Goal: Obtain resource: Obtain resource

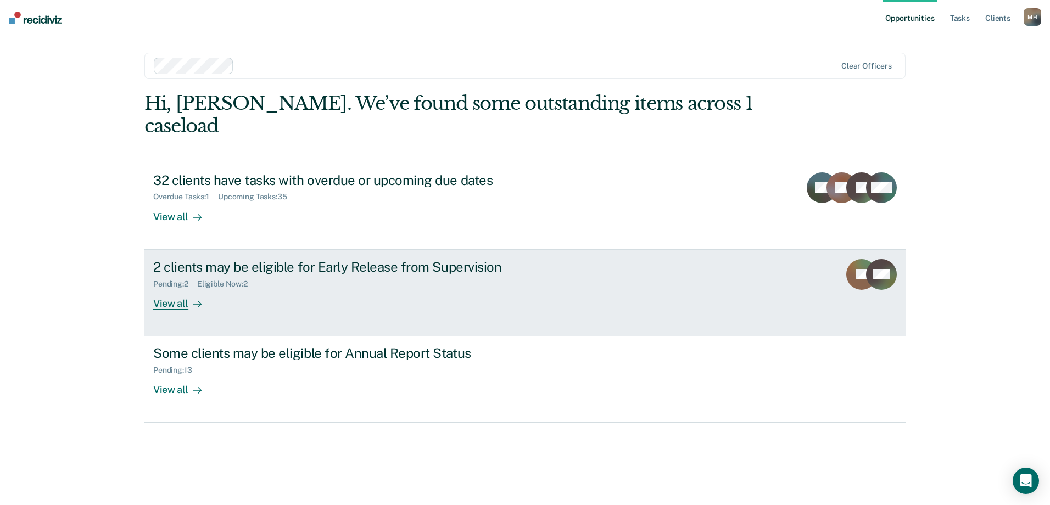
click at [225, 259] on div "2 clients may be eligible for Early Release from Supervision" at bounding box center [346, 267] width 386 height 16
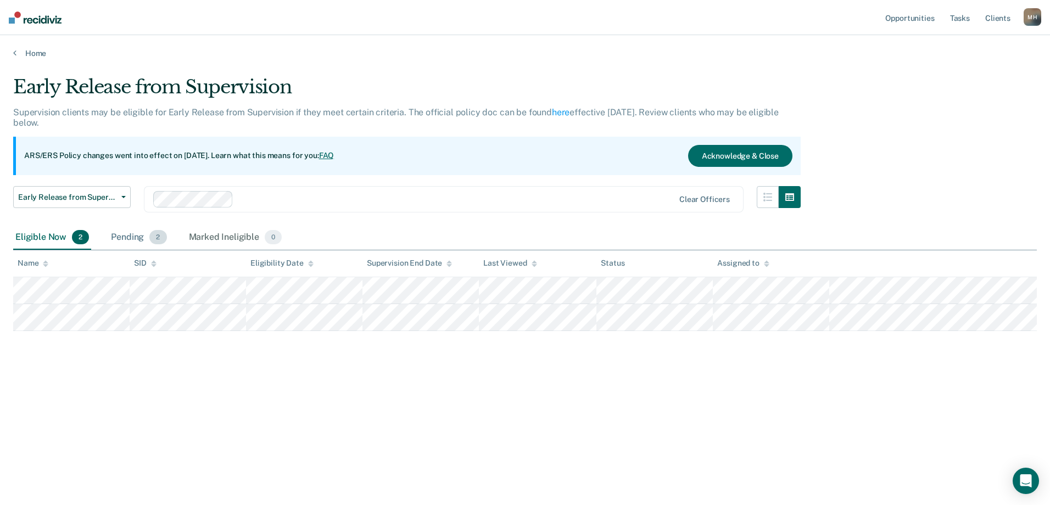
drag, startPoint x: 213, startPoint y: 260, endPoint x: 158, endPoint y: 240, distance: 58.3
click at [158, 240] on span "2" at bounding box center [157, 237] width 17 height 14
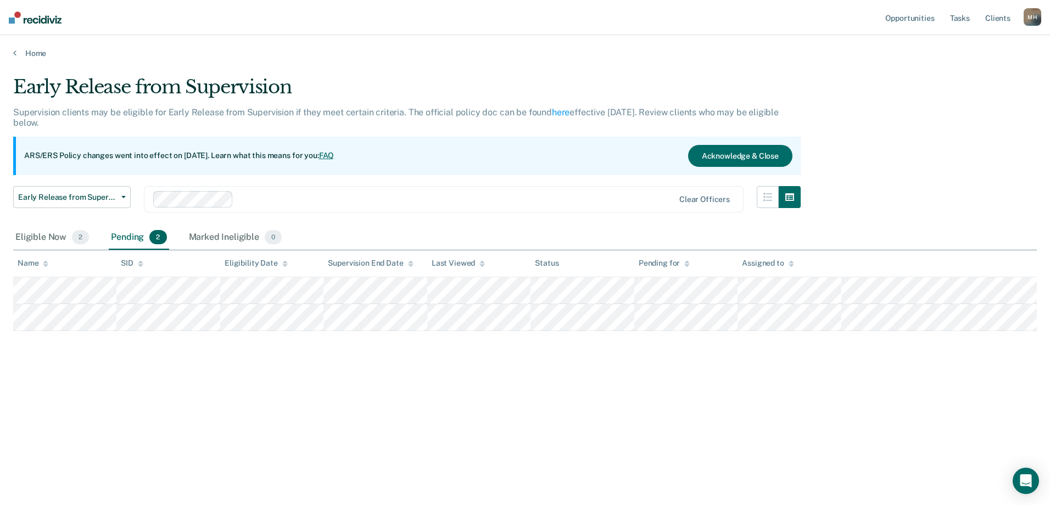
drag, startPoint x: 161, startPoint y: 242, endPoint x: 57, endPoint y: 357, distance: 154.4
drag, startPoint x: 57, startPoint y: 357, endPoint x: 47, endPoint y: 374, distance: 19.7
click at [47, 374] on div "Early Release from Supervision Supervision clients may be eligible for Early Re…" at bounding box center [525, 249] width 1024 height 347
click at [54, 236] on div "Eligible Now 2" at bounding box center [52, 238] width 78 height 24
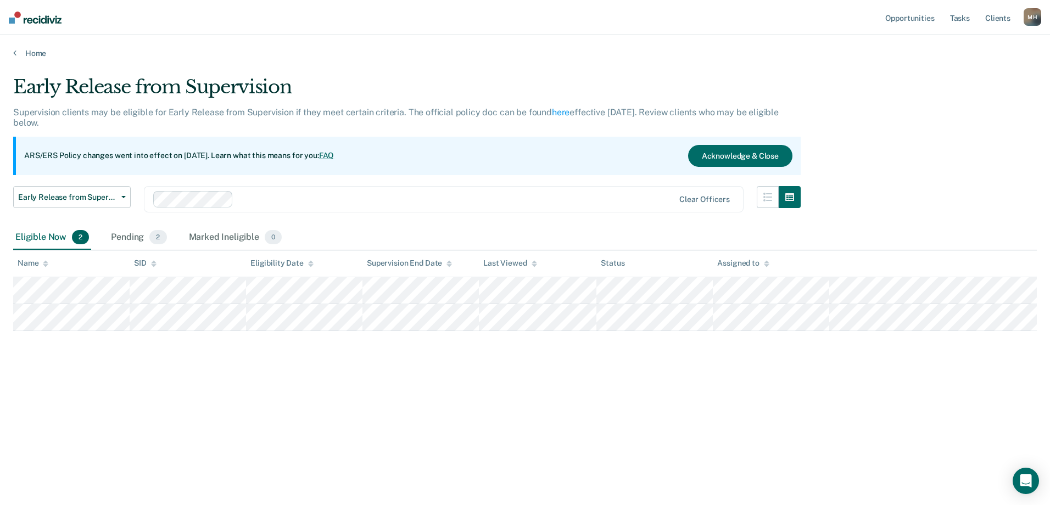
click at [16, 65] on main "Early Release from Supervision Supervision clients may be eligible for Early Re…" at bounding box center [525, 280] width 1050 height 444
click at [25, 50] on link "Home" at bounding box center [525, 53] width 1024 height 10
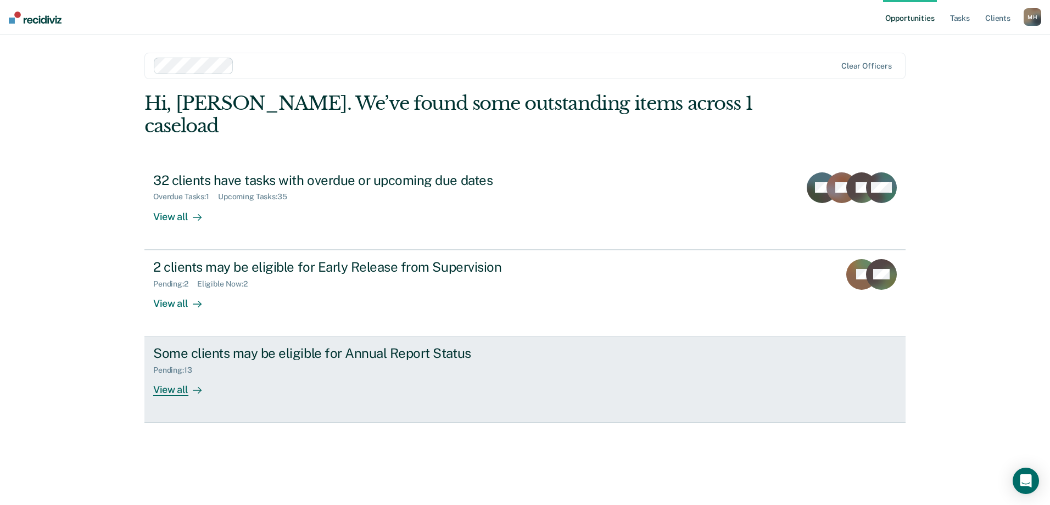
click at [313, 346] on div "Some clients may be eligible for Annual Report Status" at bounding box center [346, 354] width 386 height 16
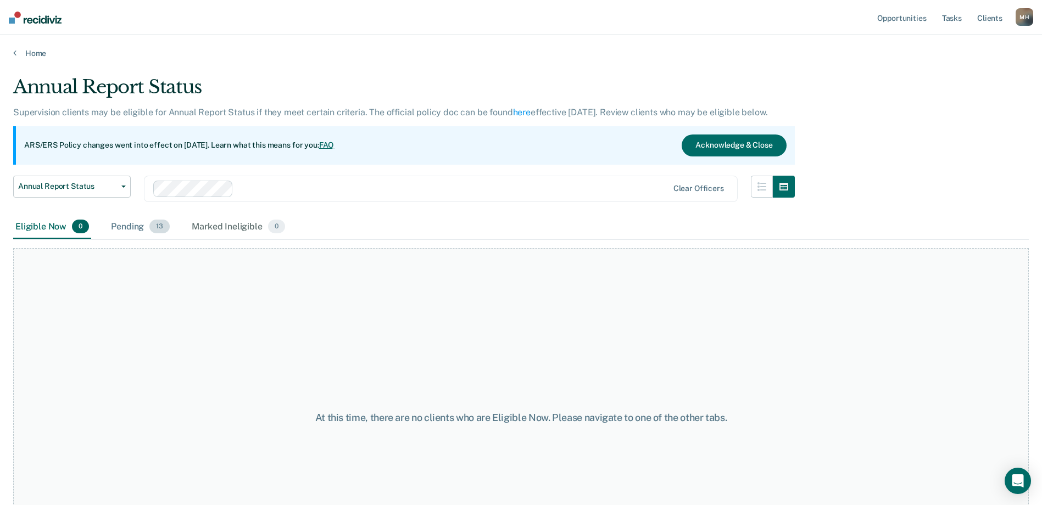
click at [138, 230] on div "Pending 13" at bounding box center [140, 227] width 63 height 24
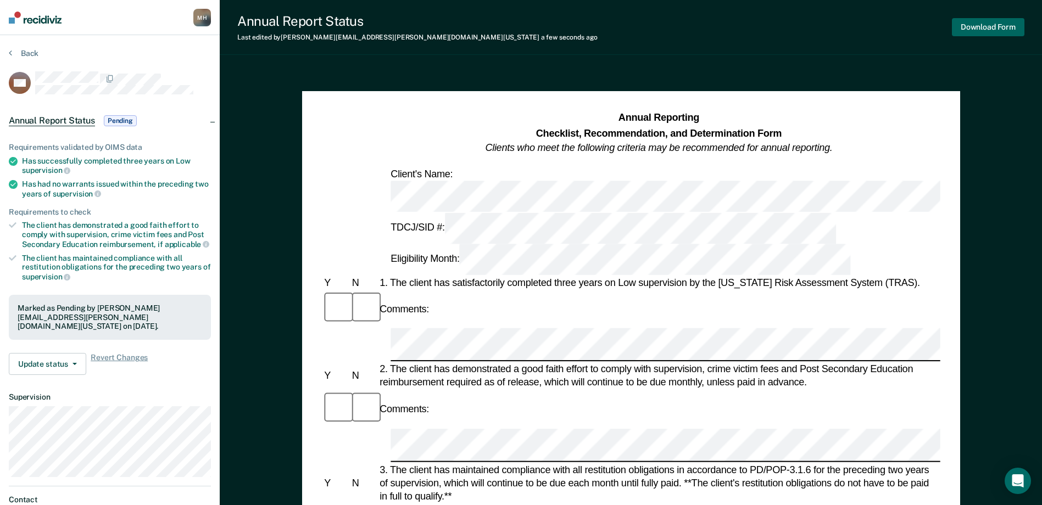
click at [990, 23] on button "Download Form" at bounding box center [988, 27] width 73 height 18
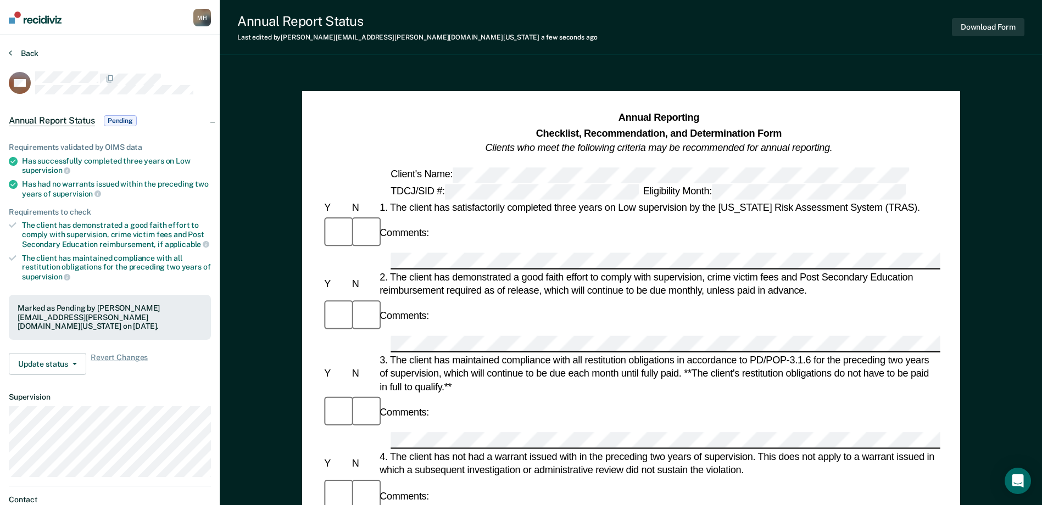
click at [29, 53] on button "Back" at bounding box center [24, 53] width 30 height 10
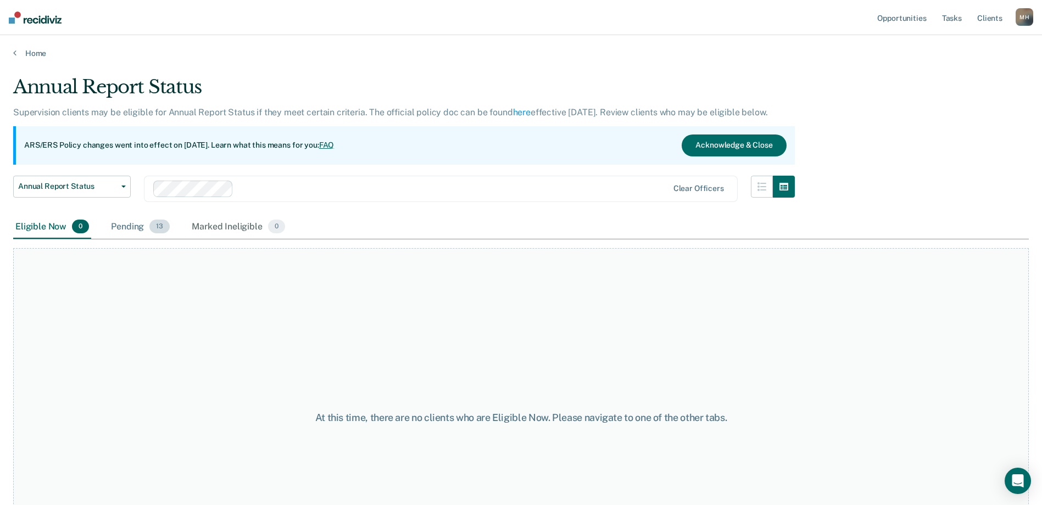
click at [112, 224] on div "Pending 13" at bounding box center [140, 227] width 63 height 24
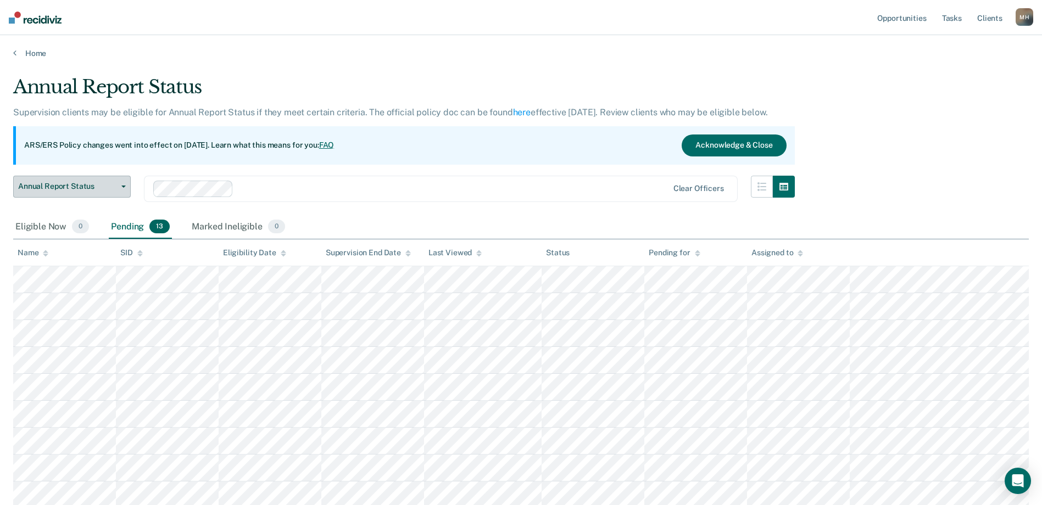
drag, startPoint x: 95, startPoint y: 210, endPoint x: 47, endPoint y: 176, distance: 58.4
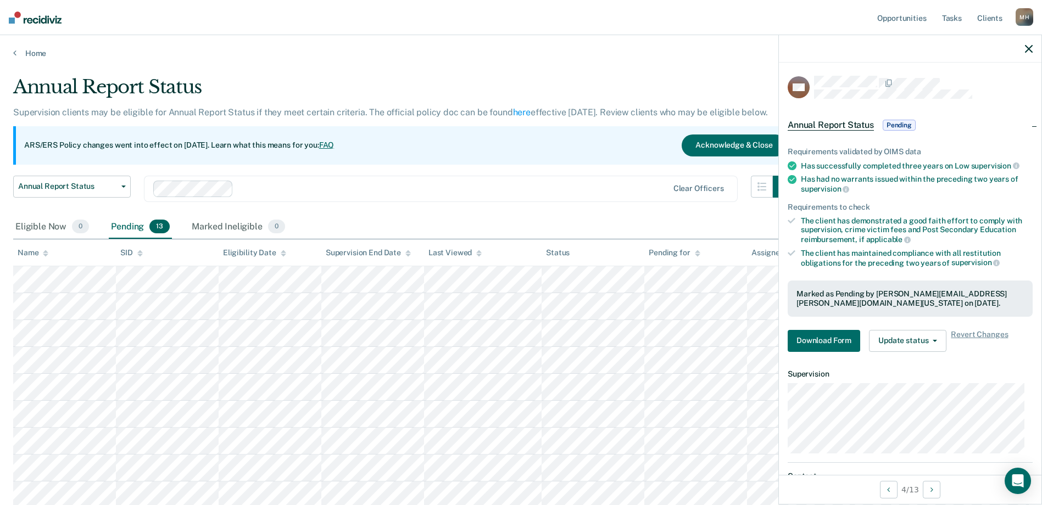
click at [1030, 48] on icon "button" at bounding box center [1029, 49] width 8 height 8
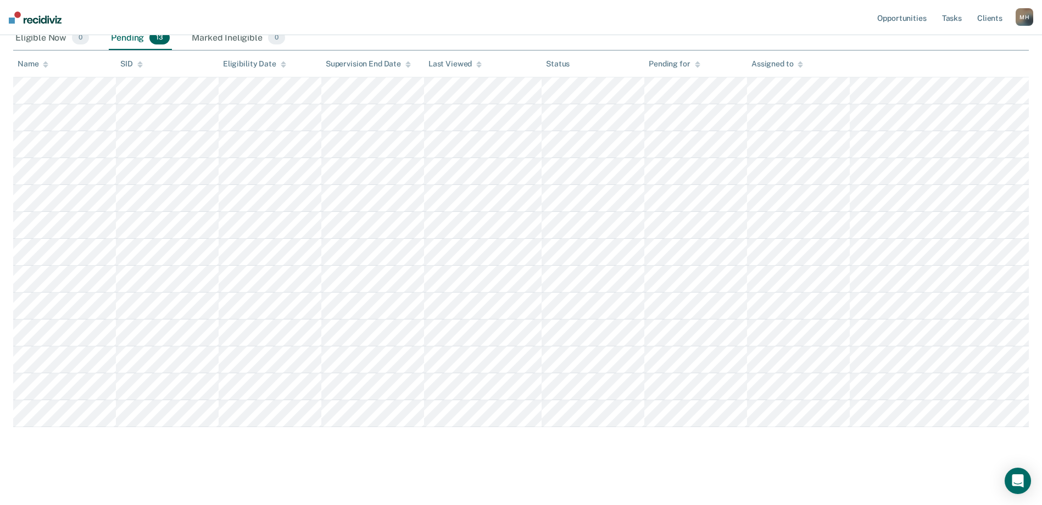
scroll to position [190, 0]
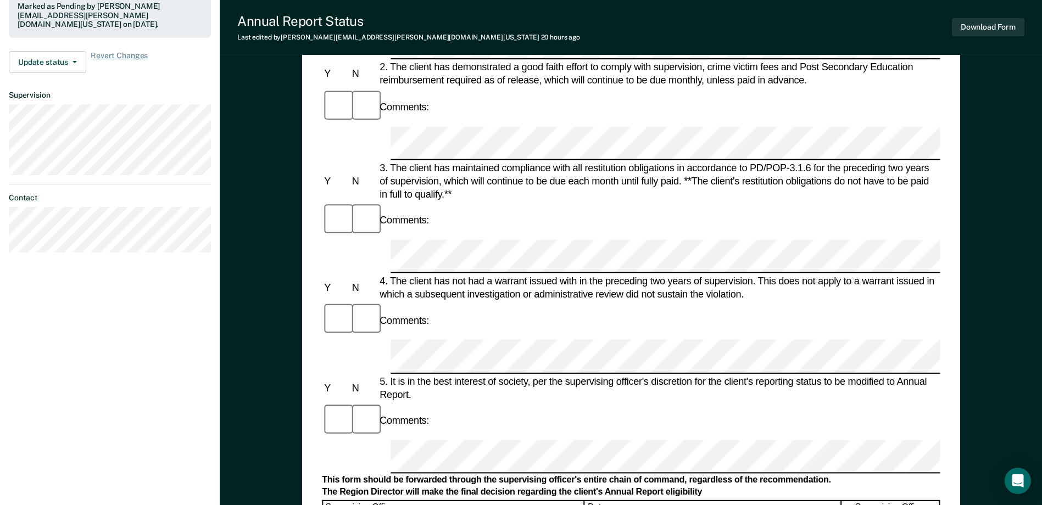
scroll to position [330, 0]
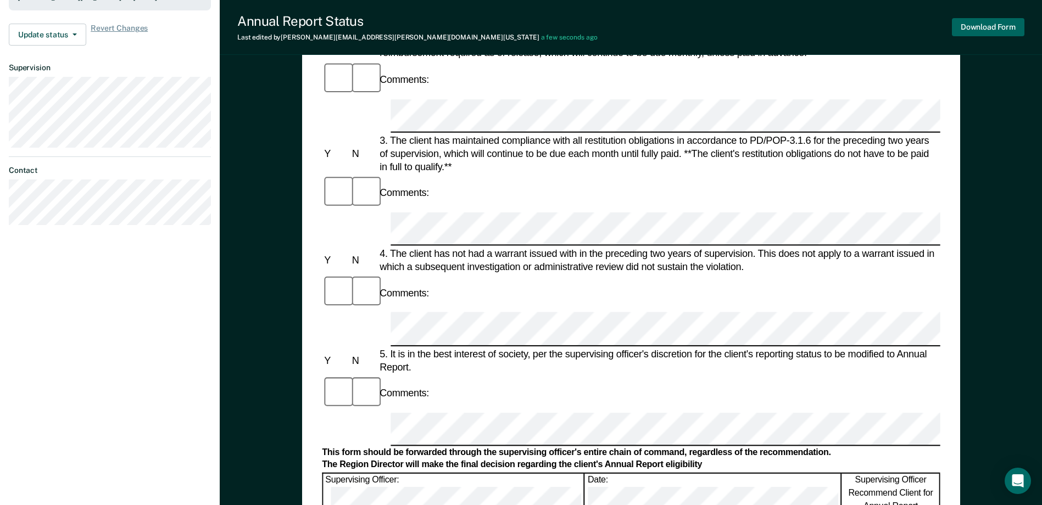
click at [984, 23] on button "Download Form" at bounding box center [988, 27] width 73 height 18
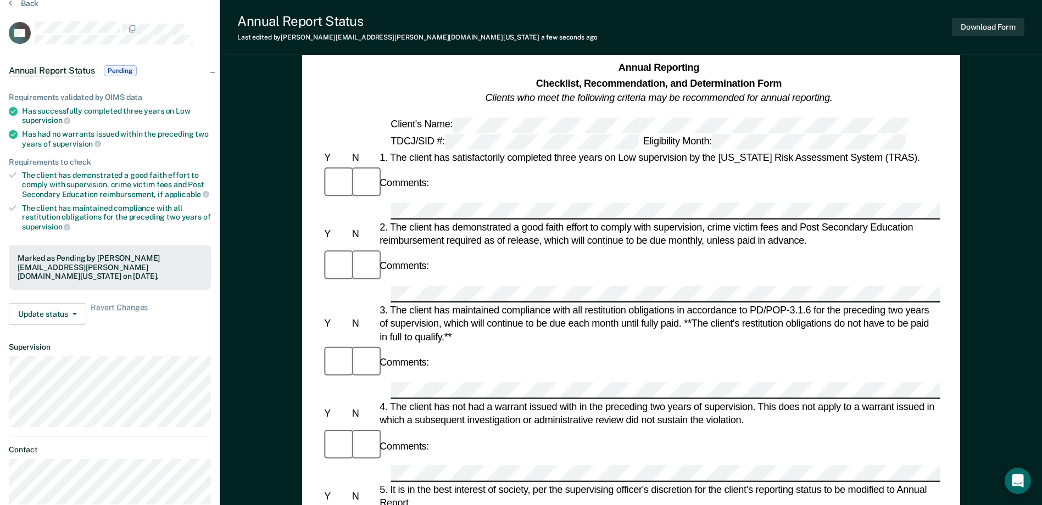
scroll to position [0, 0]
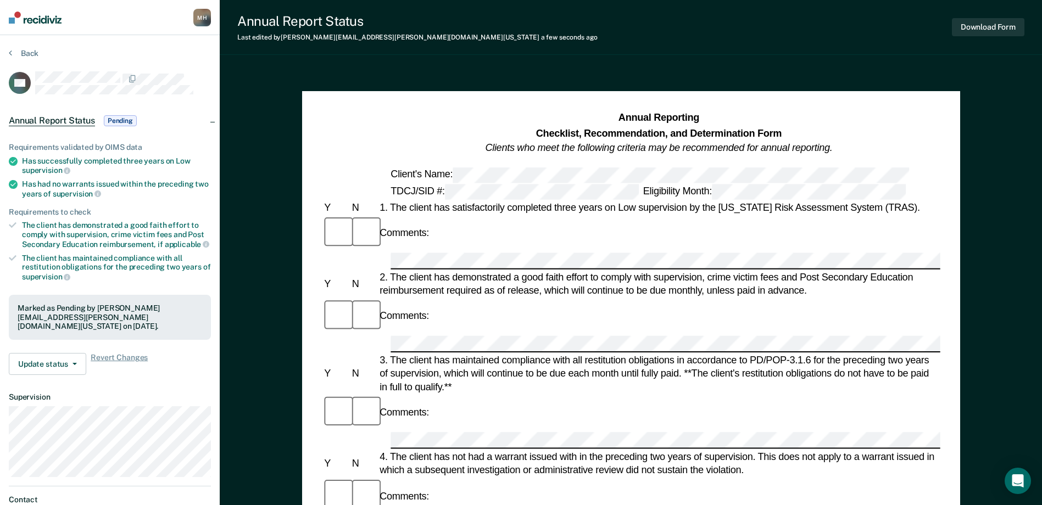
click at [28, 58] on div "Back" at bounding box center [110, 59] width 202 height 23
click at [28, 48] on section "Back CG Annual Report Status Pending Requirements validated by OIMS data Has su…" at bounding box center [110, 306] width 220 height 542
click at [24, 55] on button "Back" at bounding box center [24, 53] width 30 height 10
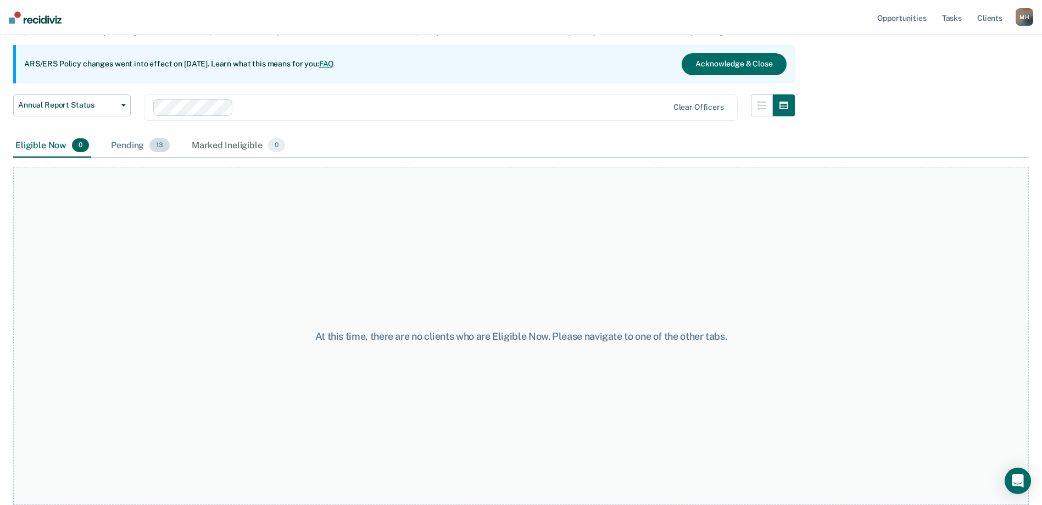
click at [132, 145] on div "Pending 13" at bounding box center [140, 146] width 63 height 24
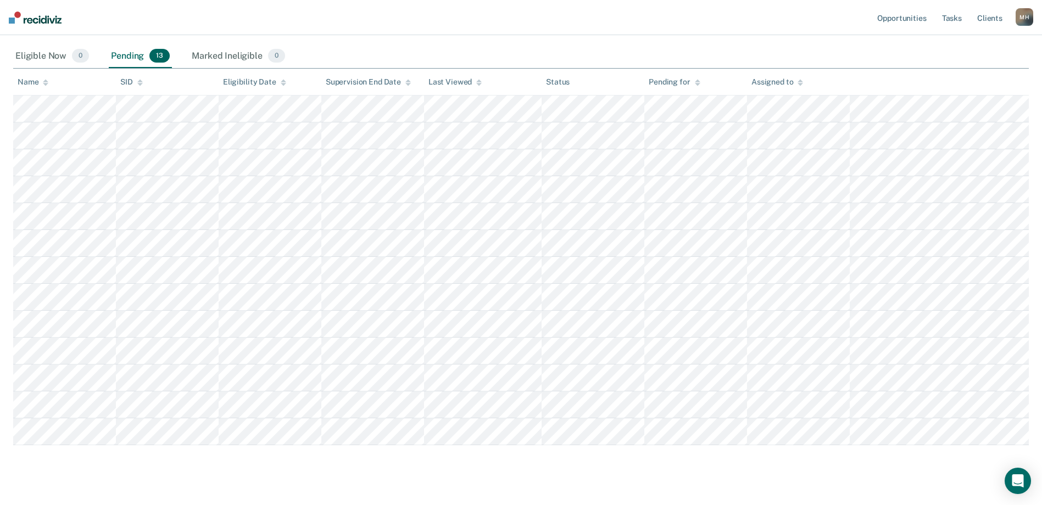
scroll to position [190, 0]
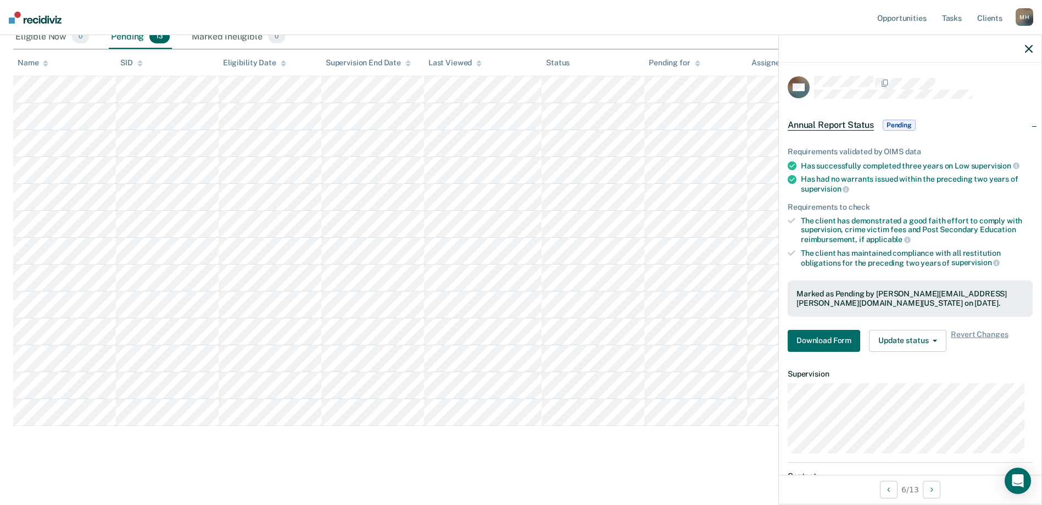
click at [109, 485] on main "Annual Report Status Supervision clients may be eligible for Annual Report Stat…" at bounding box center [521, 185] width 1042 height 634
click at [1027, 49] on icon "button" at bounding box center [1029, 49] width 8 height 8
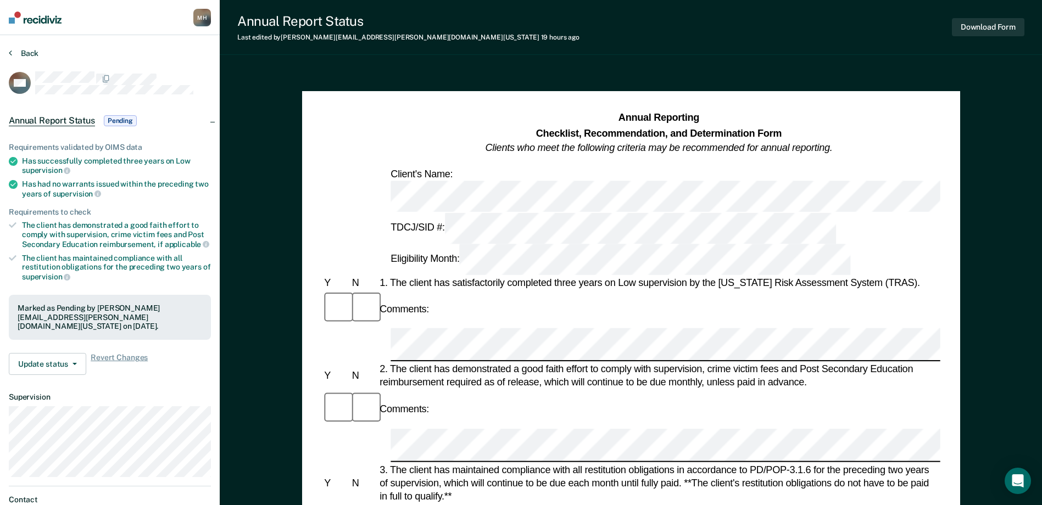
click at [19, 54] on button "Back" at bounding box center [24, 53] width 30 height 10
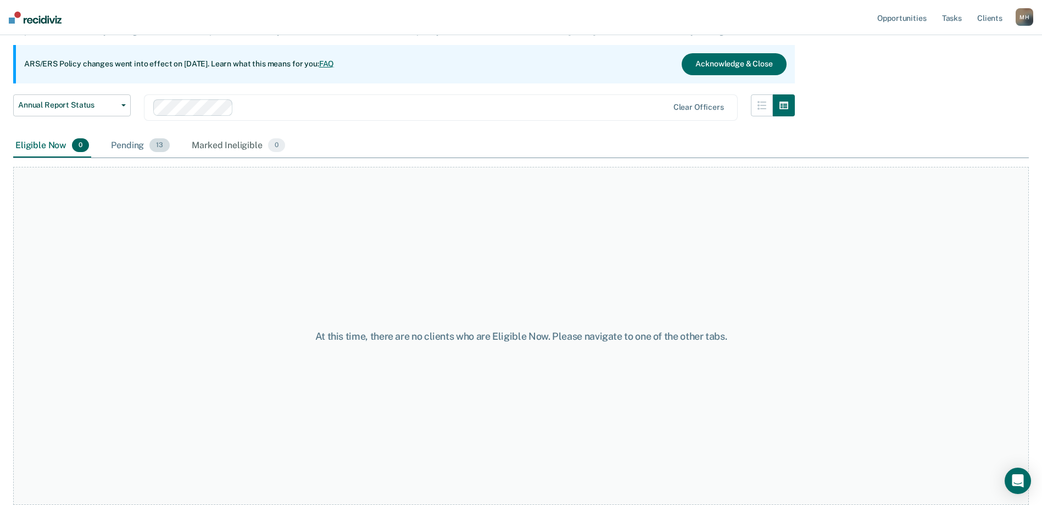
click at [122, 146] on div "Pending 13" at bounding box center [140, 146] width 63 height 24
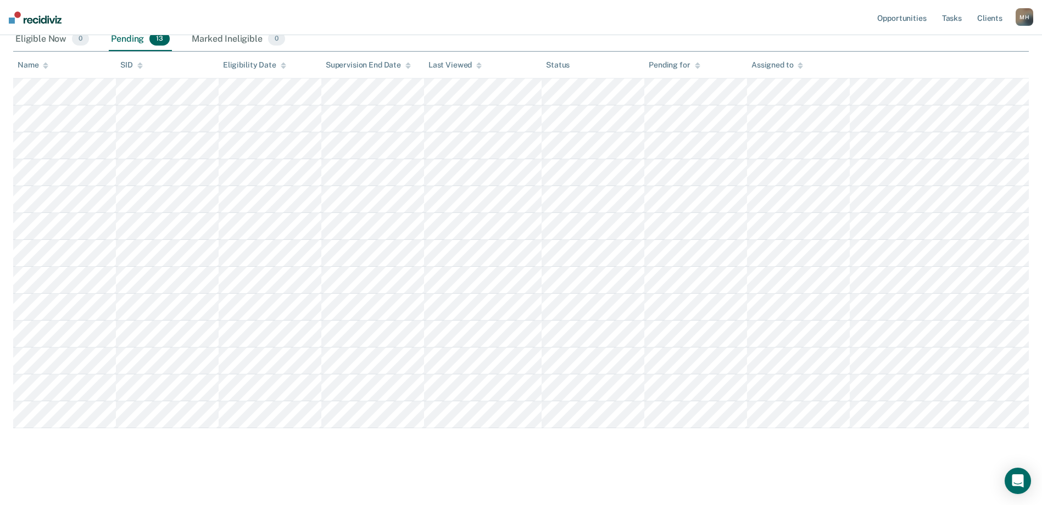
scroll to position [190, 0]
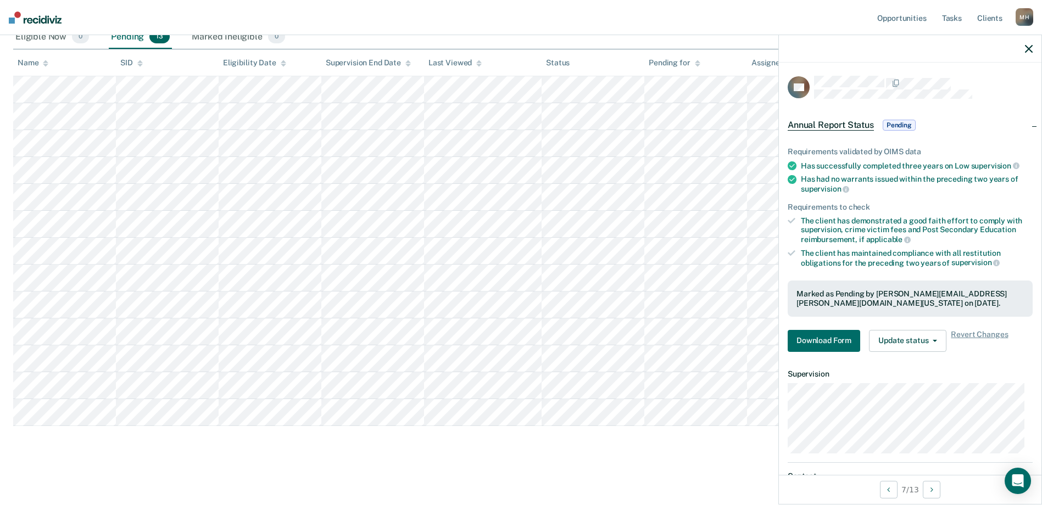
click at [93, 470] on main "Annual Report Status Supervision clients may be eligible for Annual Report Stat…" at bounding box center [521, 185] width 1042 height 634
click at [1026, 44] on button "button" at bounding box center [1029, 48] width 8 height 9
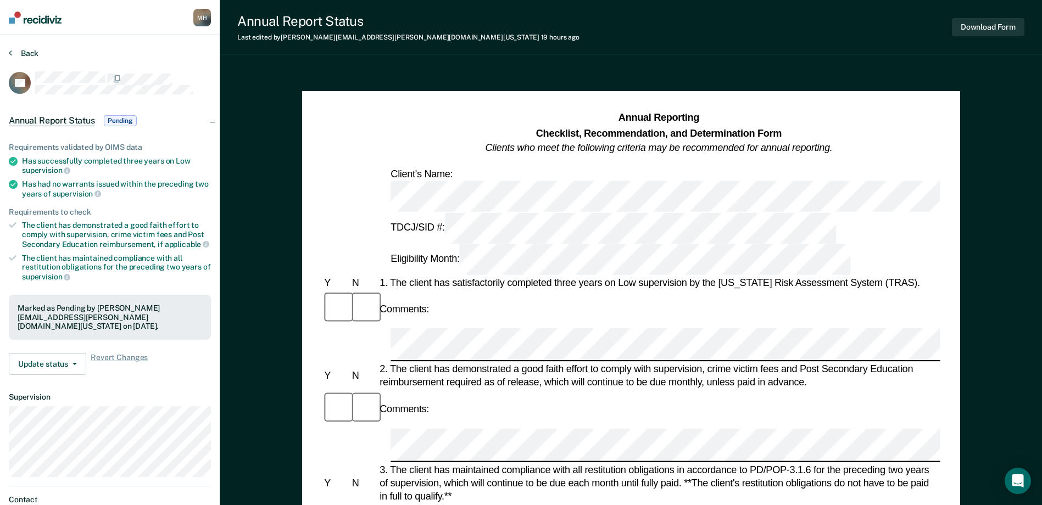
click at [23, 50] on button "Back" at bounding box center [24, 53] width 30 height 10
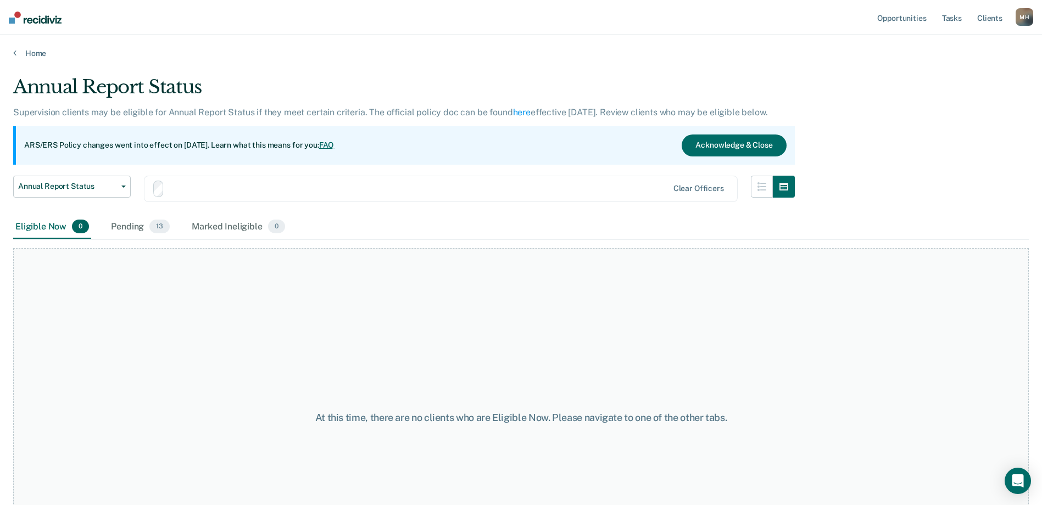
scroll to position [81, 0]
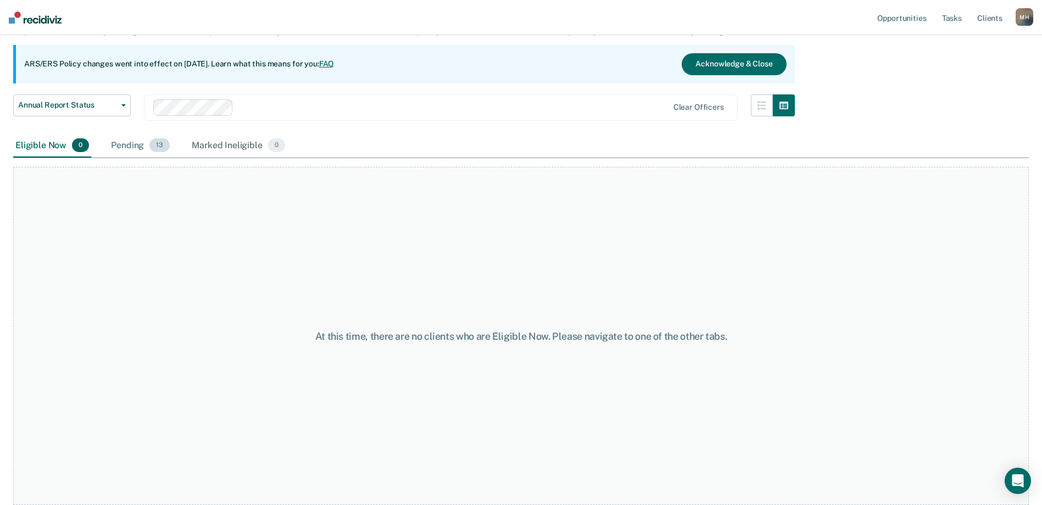
click at [116, 136] on div "Pending 13" at bounding box center [140, 146] width 63 height 24
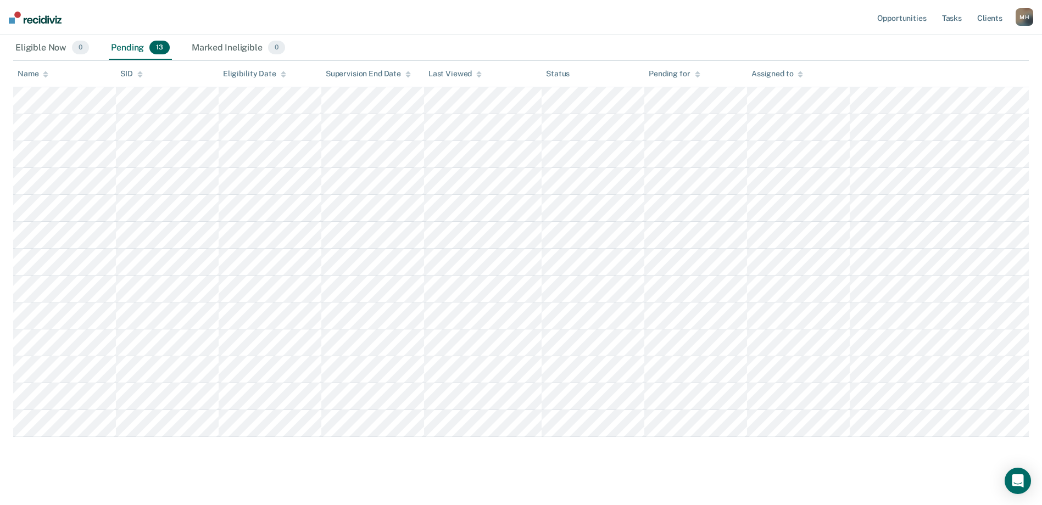
scroll to position [190, 0]
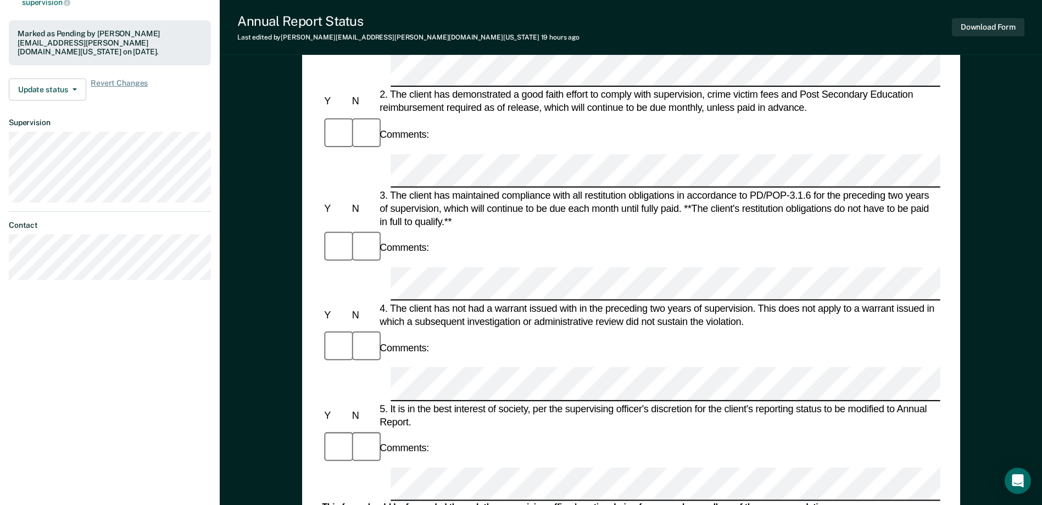
scroll to position [385, 0]
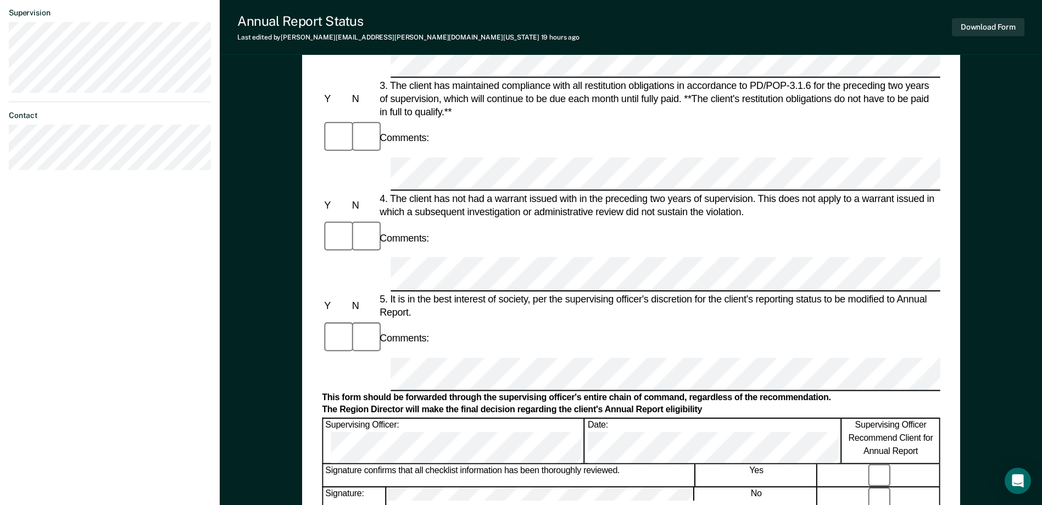
drag, startPoint x: 702, startPoint y: 52, endPoint x: 669, endPoint y: 37, distance: 36.1
click at [669, 37] on div "Annual Report Status Last edited by [PERSON_NAME][EMAIL_ADDRESS][PERSON_NAME][D…" at bounding box center [631, 27] width 822 height 55
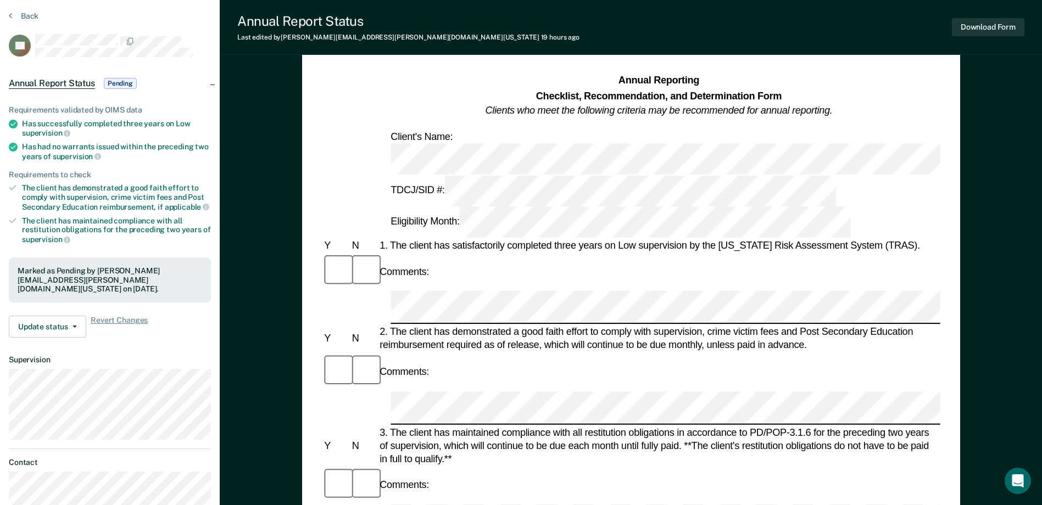
scroll to position [0, 0]
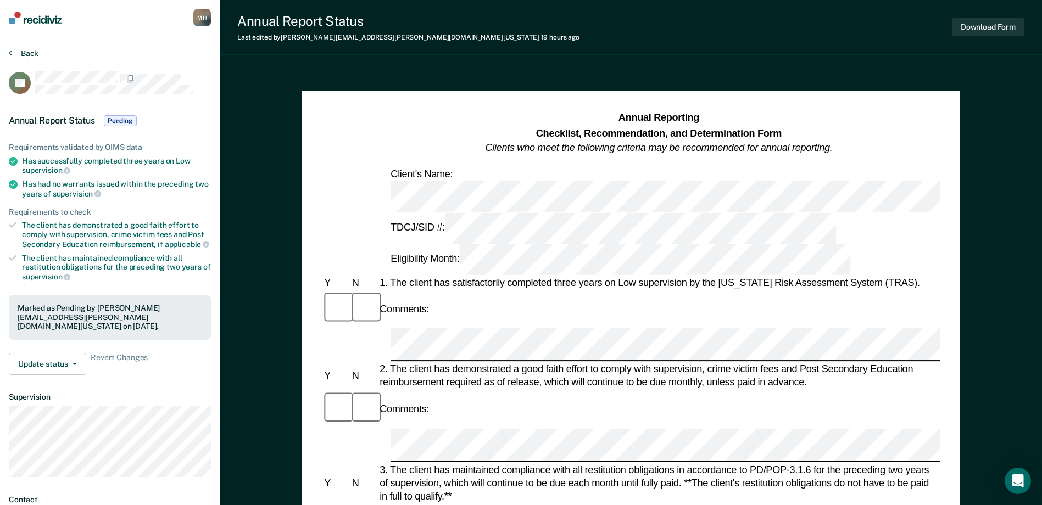
click at [37, 52] on button "Back" at bounding box center [24, 53] width 30 height 10
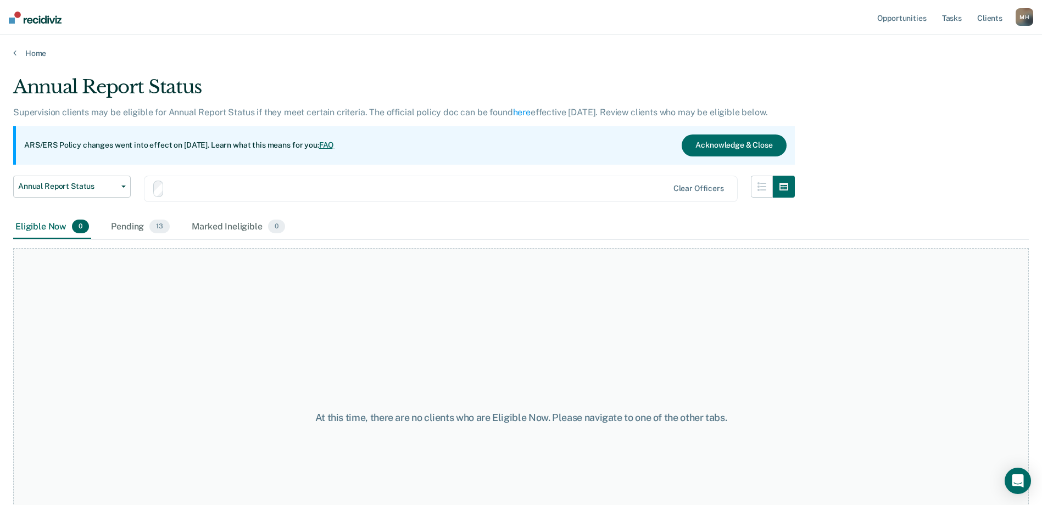
scroll to position [81, 0]
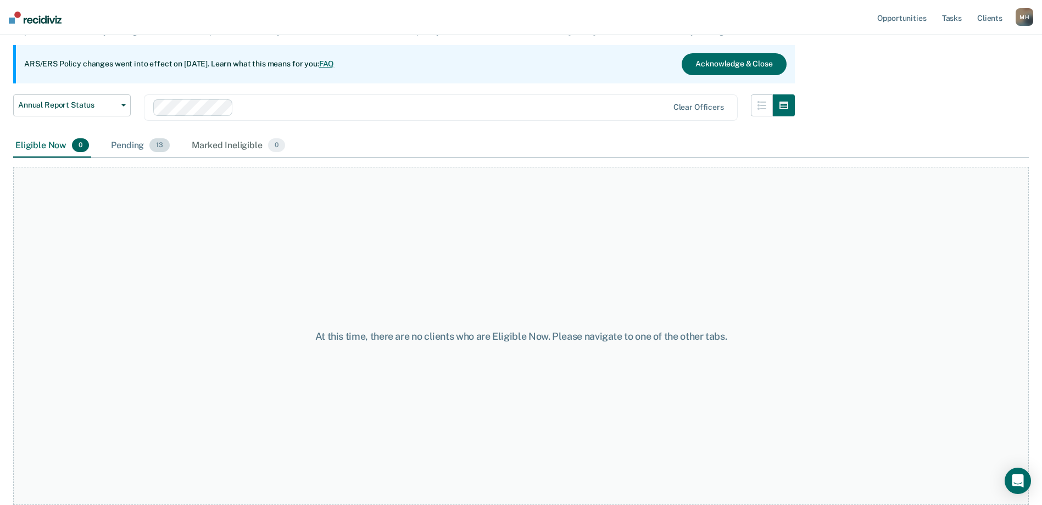
click at [160, 140] on span "13" at bounding box center [159, 145] width 20 height 14
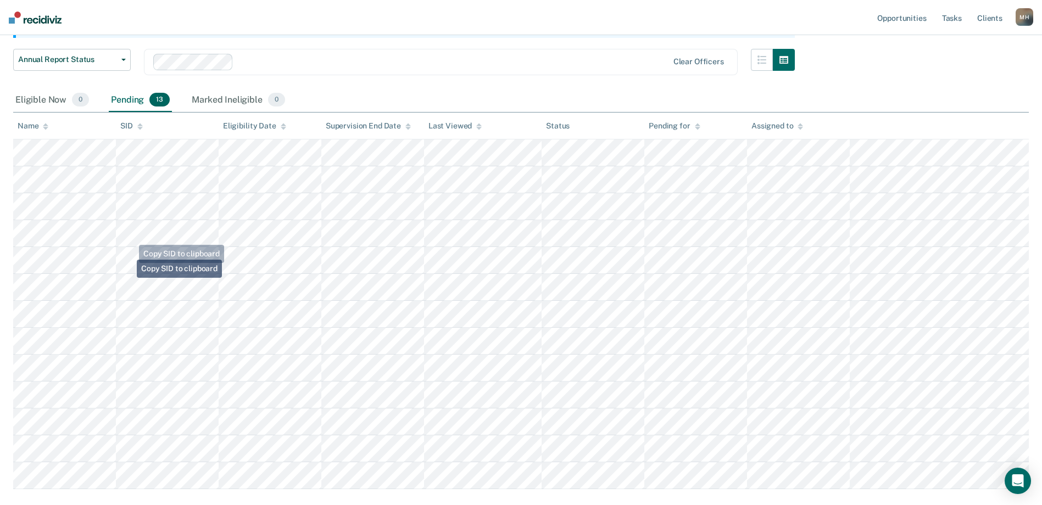
scroll to position [190, 0]
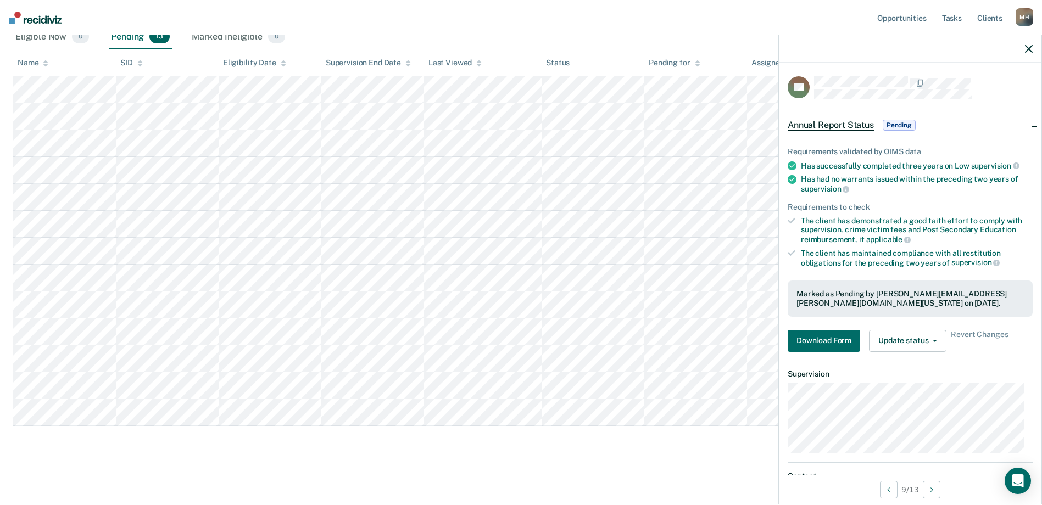
click at [1040, 49] on div at bounding box center [910, 48] width 263 height 27
click at [1026, 47] on icon "button" at bounding box center [1029, 49] width 8 height 8
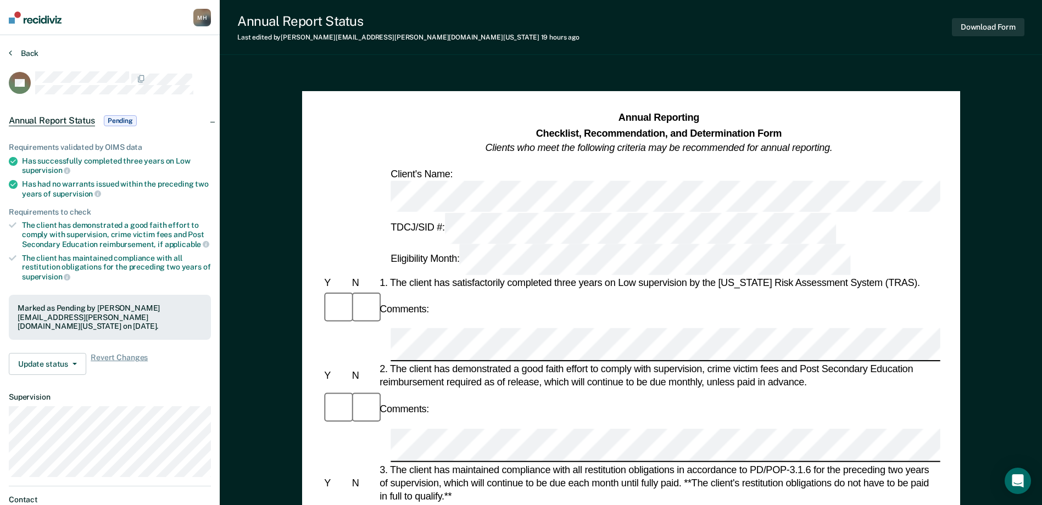
click at [24, 53] on button "Back" at bounding box center [24, 53] width 30 height 10
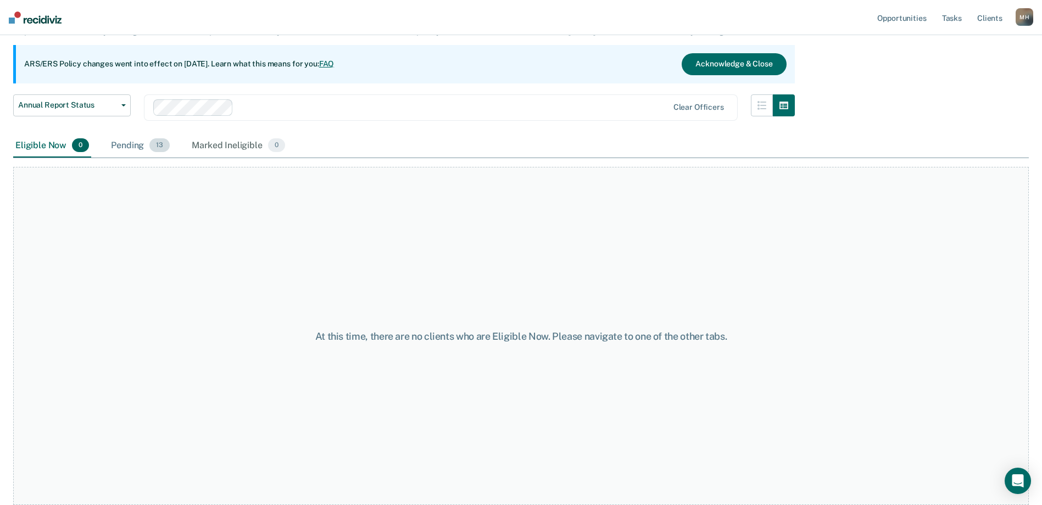
click at [149, 148] on span "13" at bounding box center [159, 145] width 20 height 14
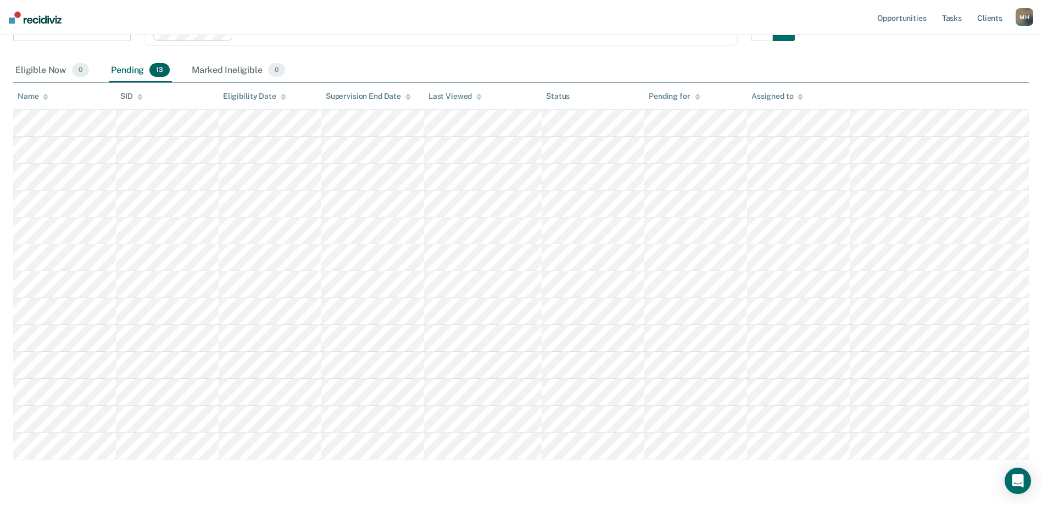
scroll to position [190, 0]
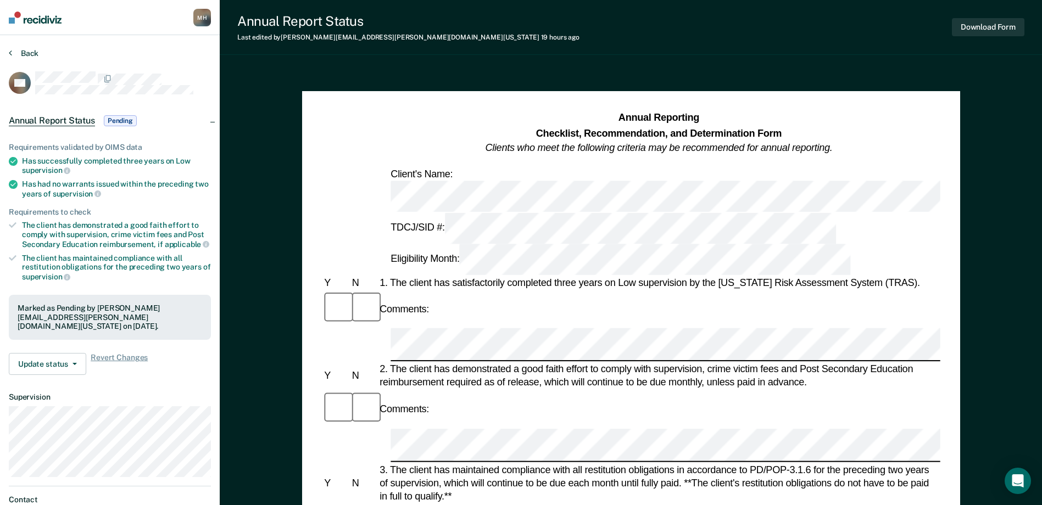
click at [20, 50] on button "Back" at bounding box center [24, 53] width 30 height 10
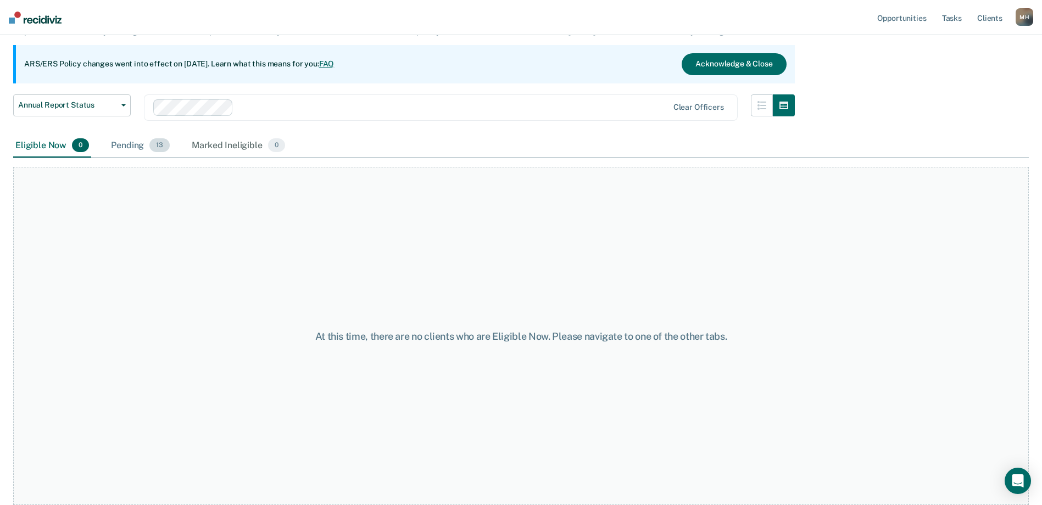
click at [132, 148] on div "Pending 13" at bounding box center [140, 146] width 63 height 24
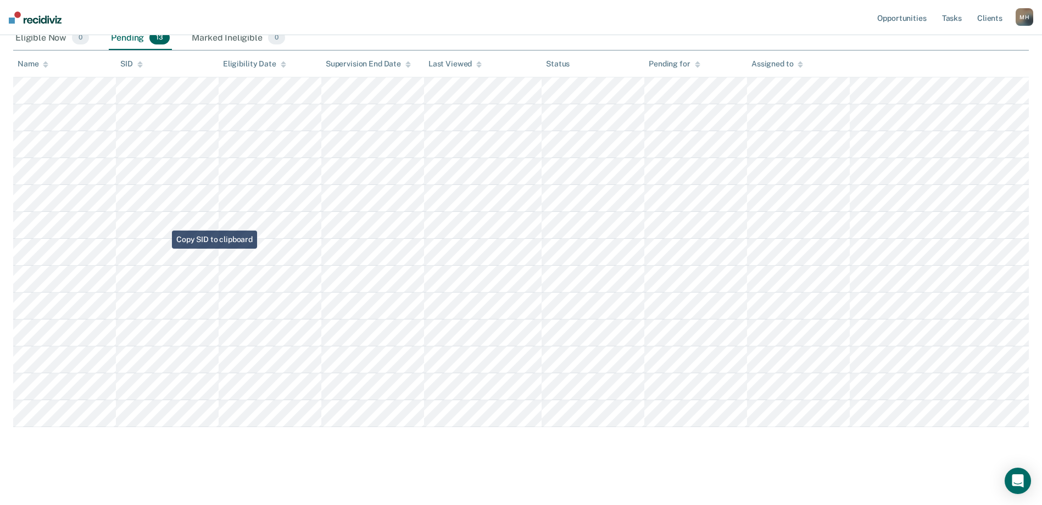
scroll to position [190, 0]
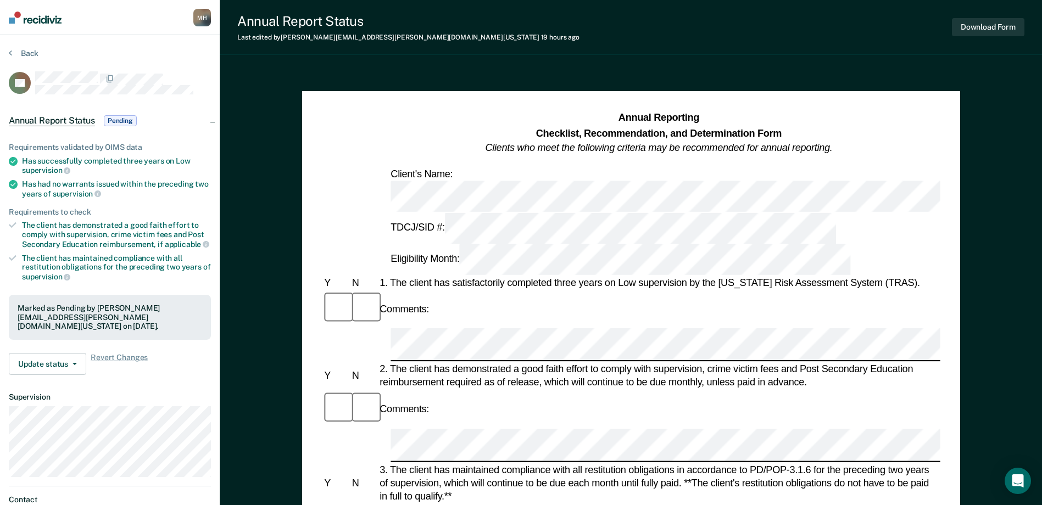
click at [34, 47] on section "Back DB Annual Report Status Pending Requirements validated by OIMS data Has su…" at bounding box center [110, 306] width 220 height 542
click at [21, 51] on button "Back" at bounding box center [24, 53] width 30 height 10
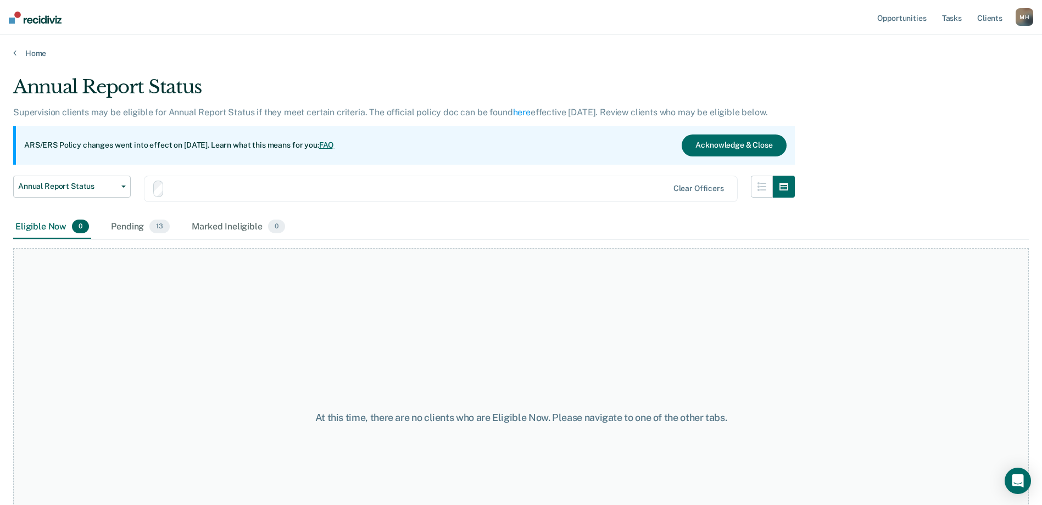
scroll to position [81, 0]
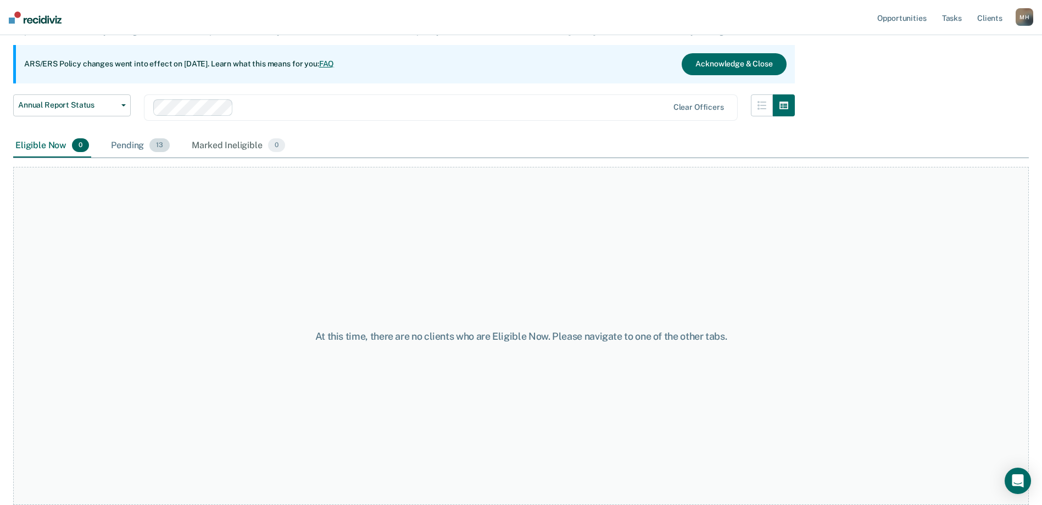
click at [128, 141] on div "Pending 13" at bounding box center [140, 146] width 63 height 24
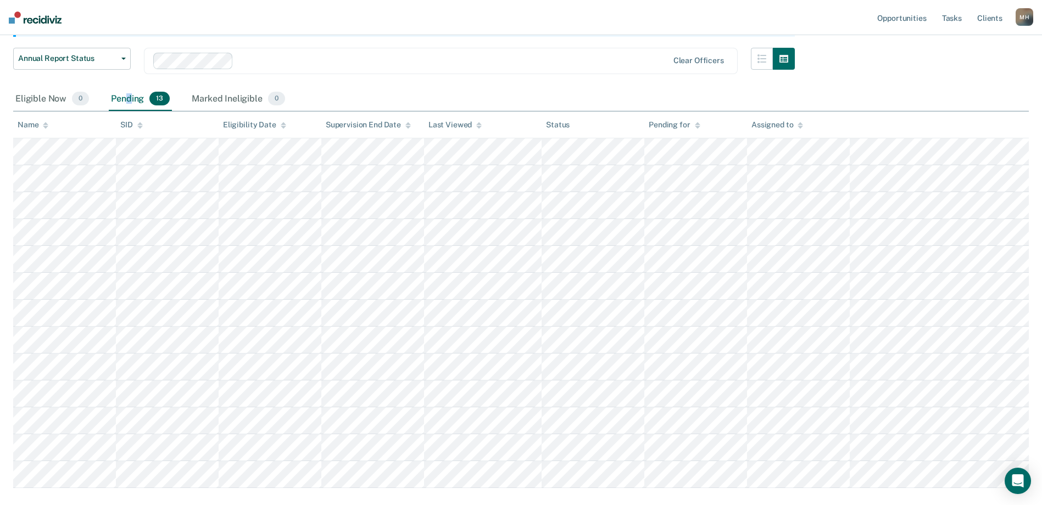
scroll to position [190, 0]
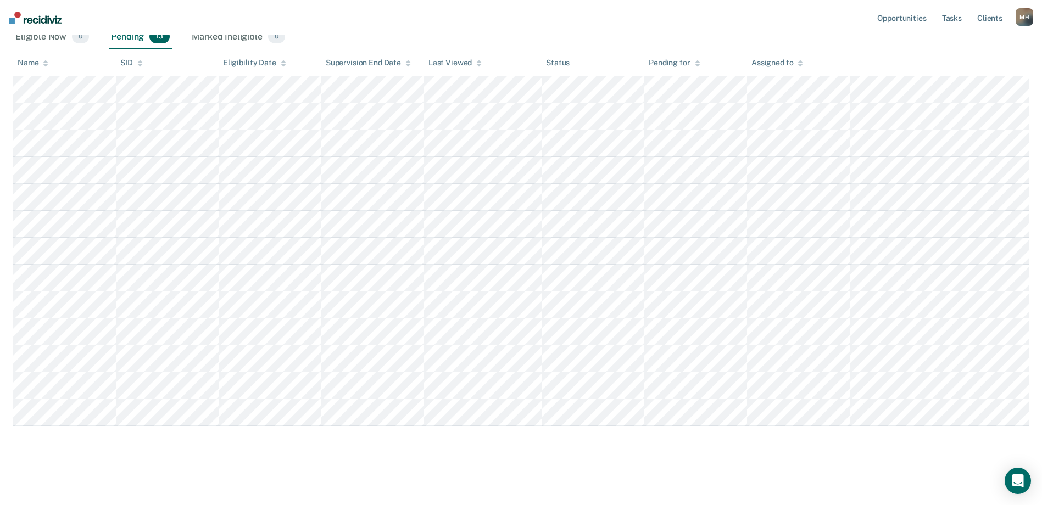
drag, startPoint x: 353, startPoint y: 503, endPoint x: 91, endPoint y: 479, distance: 263.1
click at [91, 479] on main "Annual Report Status Supervision clients may be eligible for Annual Report Stat…" at bounding box center [521, 185] width 1042 height 634
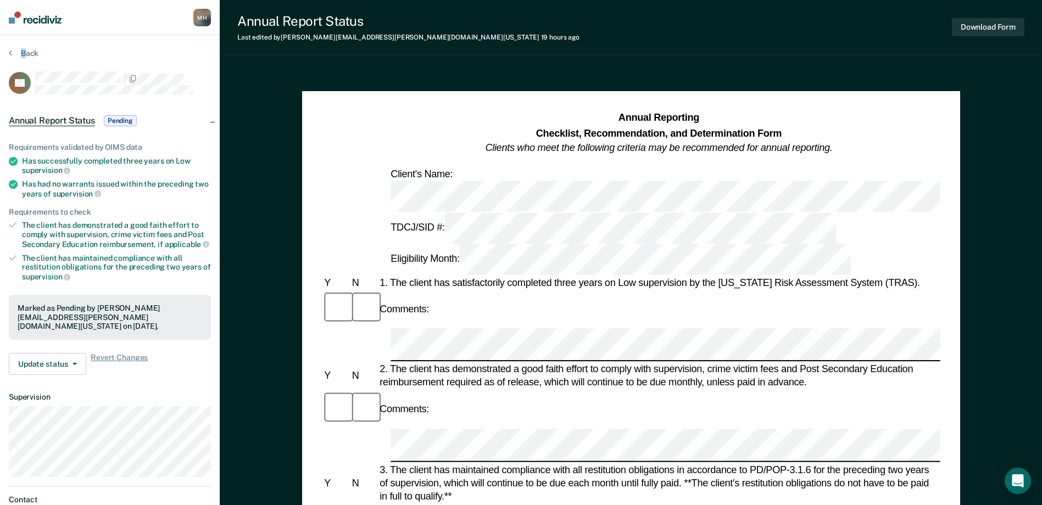
click at [23, 47] on section "Back CT Annual Report Status Pending Requirements validated by OIMS data Has su…" at bounding box center [110, 306] width 220 height 542
drag, startPoint x: 23, startPoint y: 47, endPoint x: 16, endPoint y: 55, distance: 11.0
click at [16, 55] on button "Back" at bounding box center [24, 53] width 30 height 10
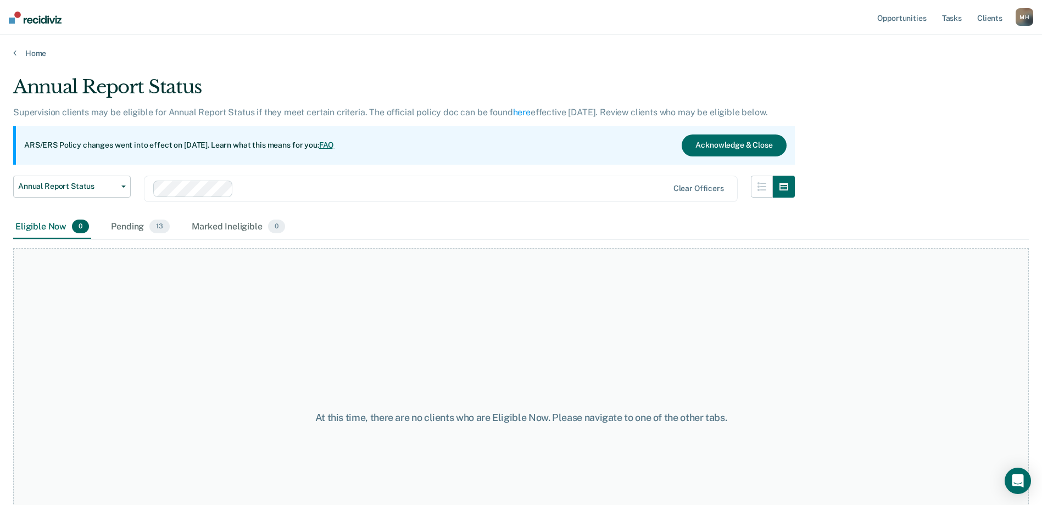
scroll to position [81, 0]
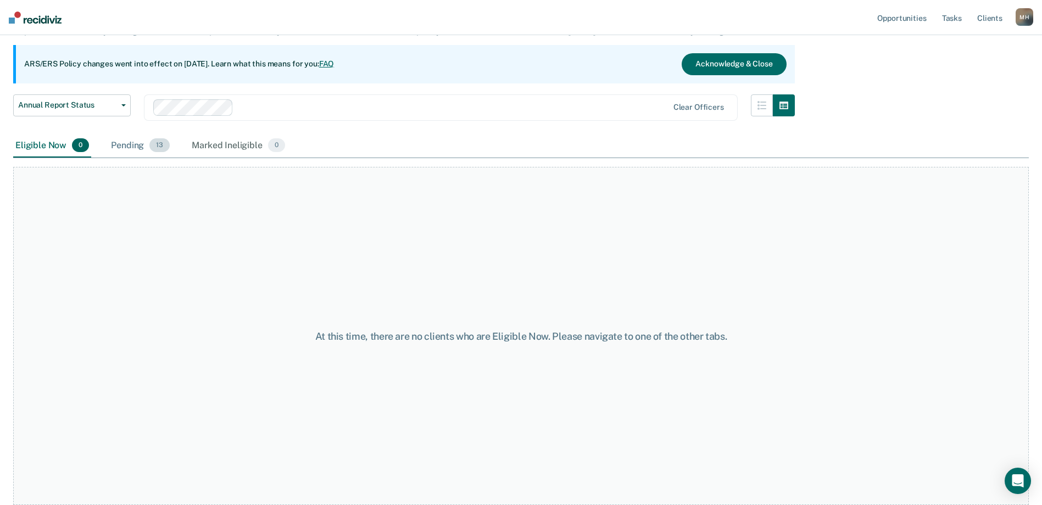
click at [152, 140] on span "13" at bounding box center [159, 145] width 20 height 14
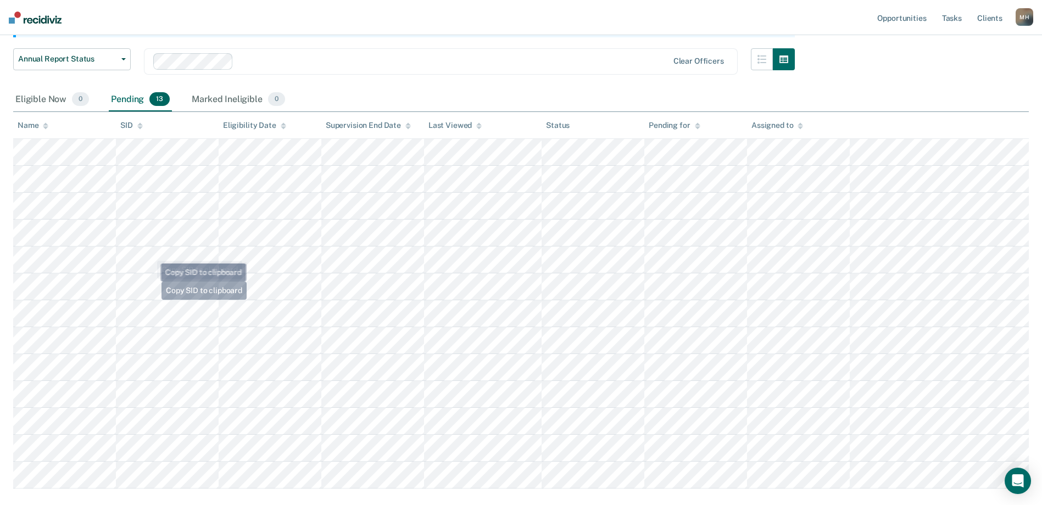
scroll to position [190, 0]
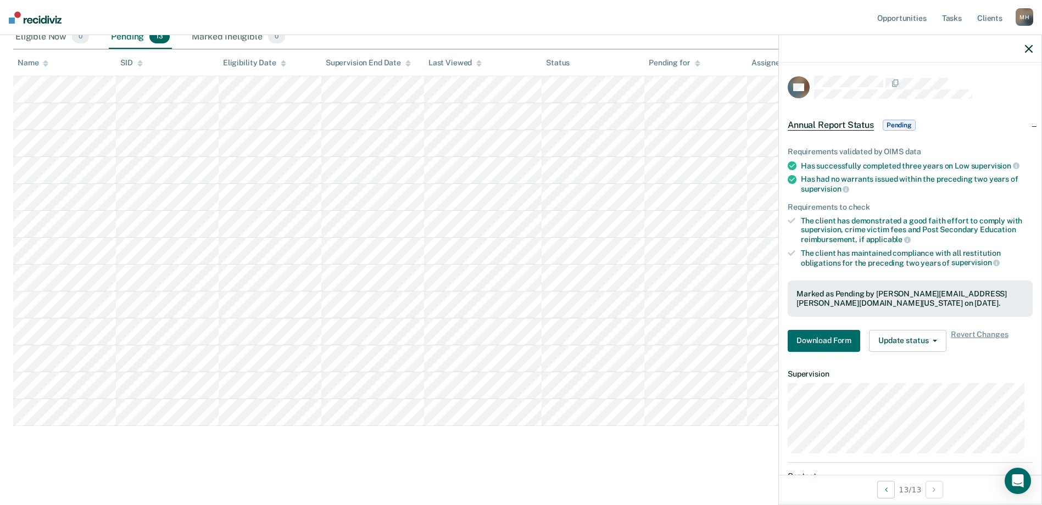
click at [617, 481] on main "Annual Report Status Supervision clients may be eligible for Annual Report Stat…" at bounding box center [521, 185] width 1042 height 634
click at [1027, 48] on icon "button" at bounding box center [1029, 49] width 8 height 8
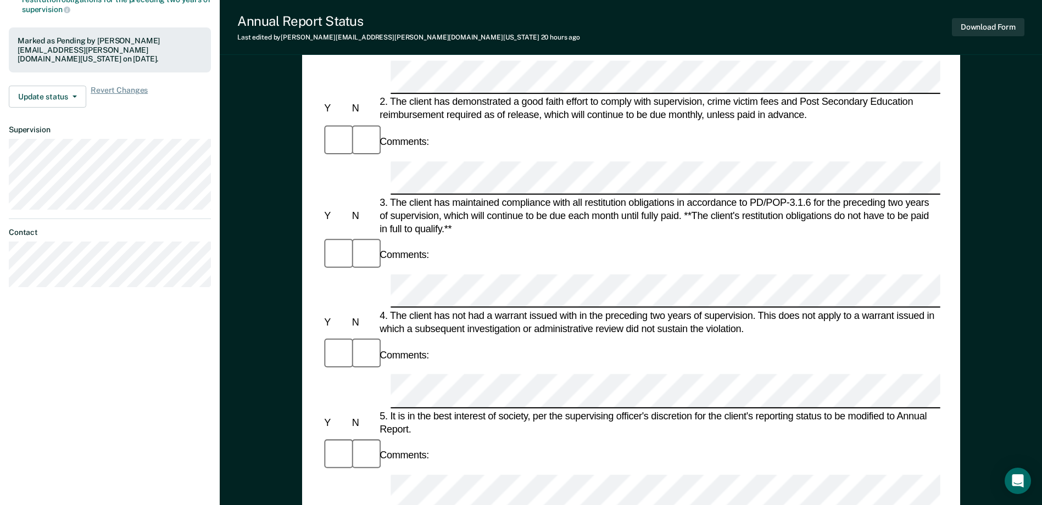
scroll to position [330, 0]
